Goal: Register for event/course

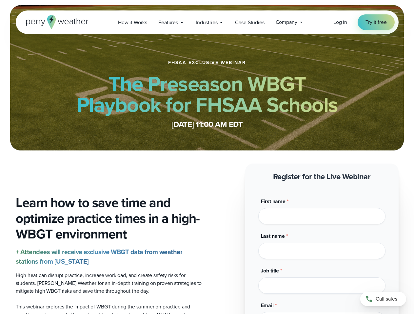
click at [207, 22] on span "Industries" at bounding box center [206, 23] width 22 height 8
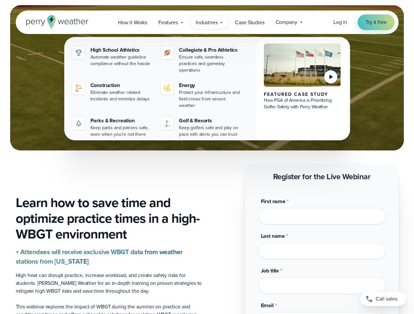
click at [322, 243] on input "Last name *" at bounding box center [321, 251] width 127 height 16
